Goal: Browse casually

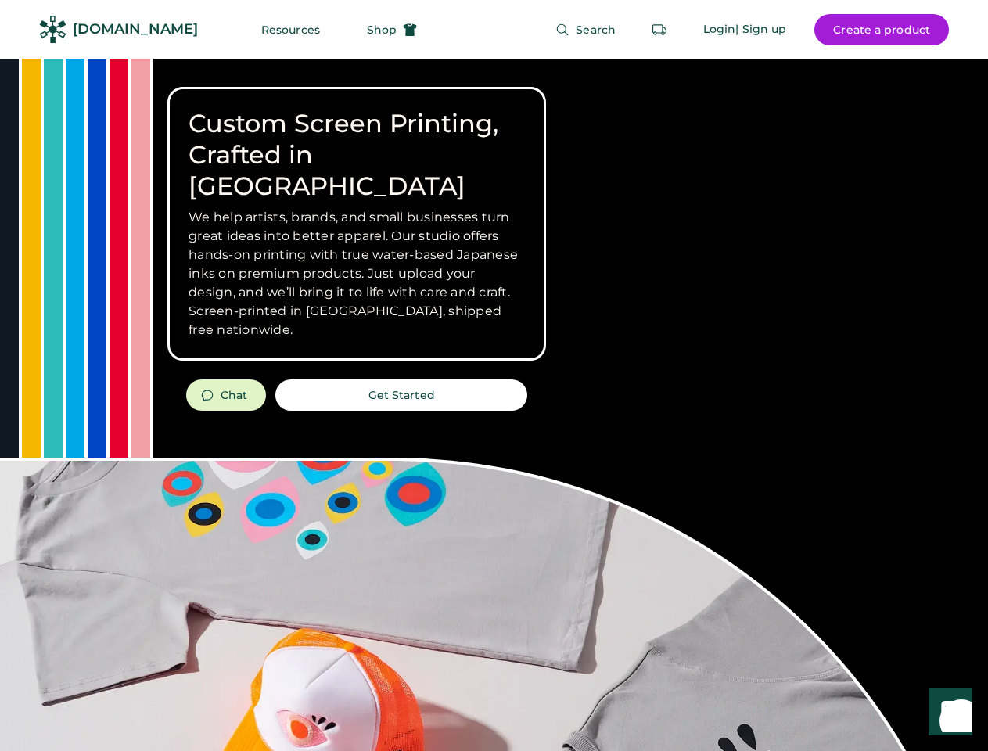
click at [494, 376] on div "Custom Screen Printing, Crafted in [GEOGRAPHIC_DATA] We help artists, brands, a…" at bounding box center [494, 556] width 988 height 994
click at [494, 405] on div "Custom Screen Printing, Crafted in [GEOGRAPHIC_DATA] We help artists, brands, a…" at bounding box center [494, 556] width 988 height 994
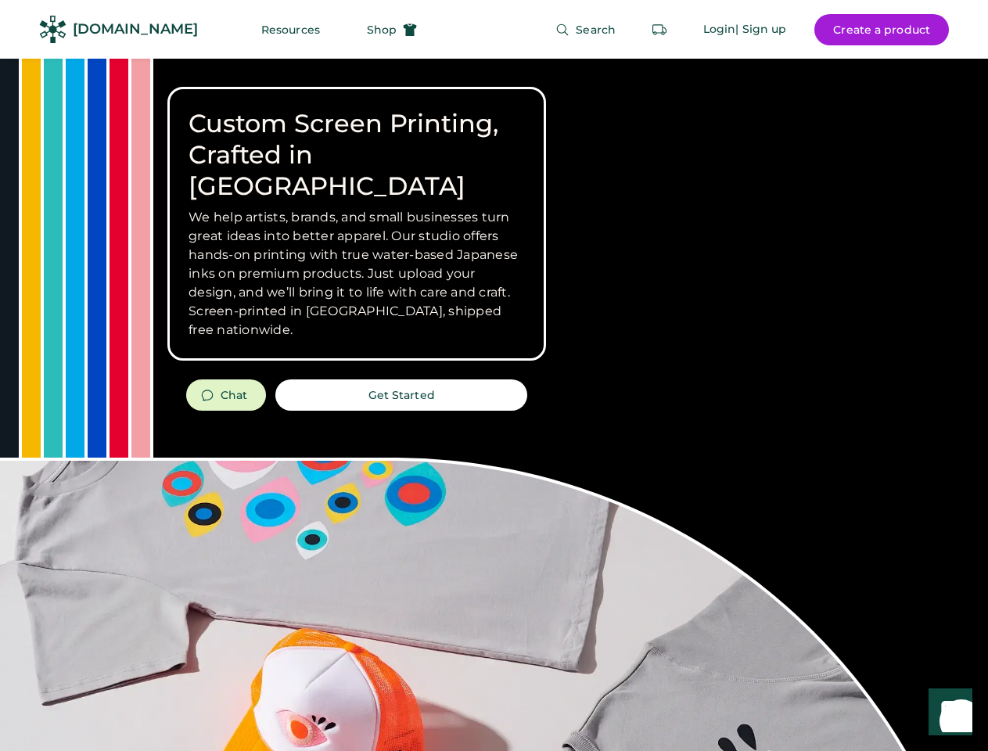
click at [494, 405] on div "Custom Screen Printing, Crafted in [GEOGRAPHIC_DATA] We help artists, brands, a…" at bounding box center [494, 556] width 988 height 994
click at [357, 224] on h3 "We help artists, brands, and small businesses turn great ideas into better appa…" at bounding box center [357, 273] width 336 height 131
click at [357, 208] on h3 "We help artists, brands, and small businesses turn great ideas into better appa…" at bounding box center [357, 273] width 336 height 131
click at [357, 139] on h1 "Custom Screen Printing, Crafted in [GEOGRAPHIC_DATA]" at bounding box center [357, 155] width 336 height 94
